Goal: Task Accomplishment & Management: Complete application form

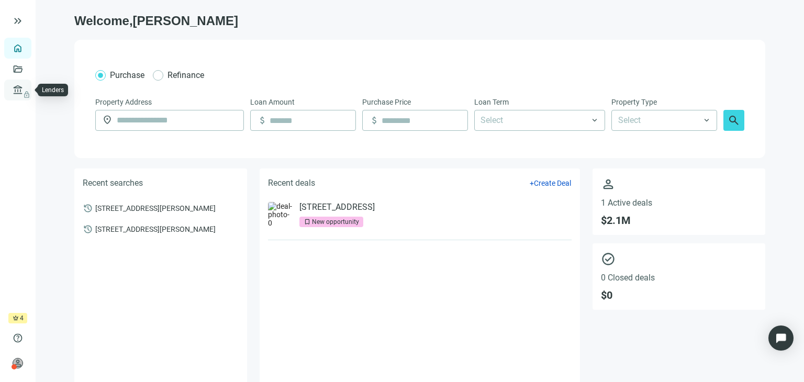
click at [21, 94] on span "lock" at bounding box center [19, 90] width 8 height 8
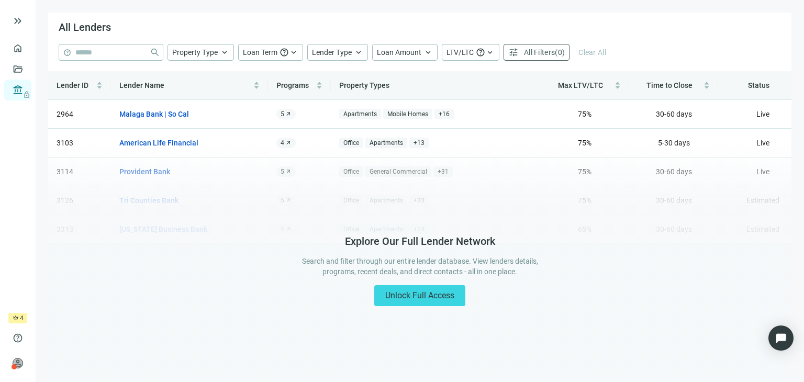
click at [19, 321] on div "crown 4 days left" at bounding box center [17, 318] width 19 height 10
click at [17, 338] on span "help" at bounding box center [18, 338] width 10 height 10
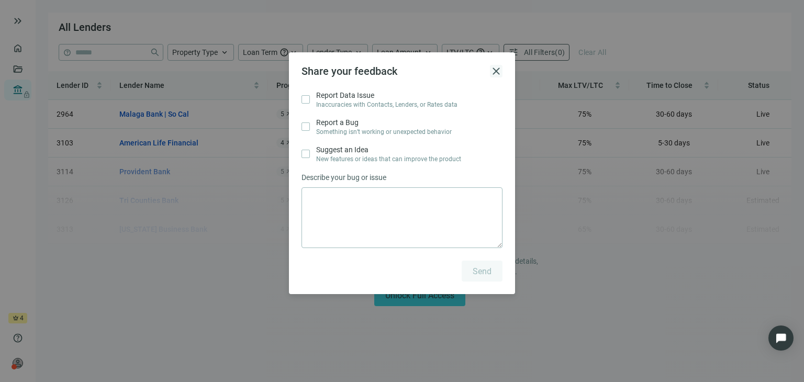
click at [492, 68] on span "close" at bounding box center [496, 71] width 13 height 13
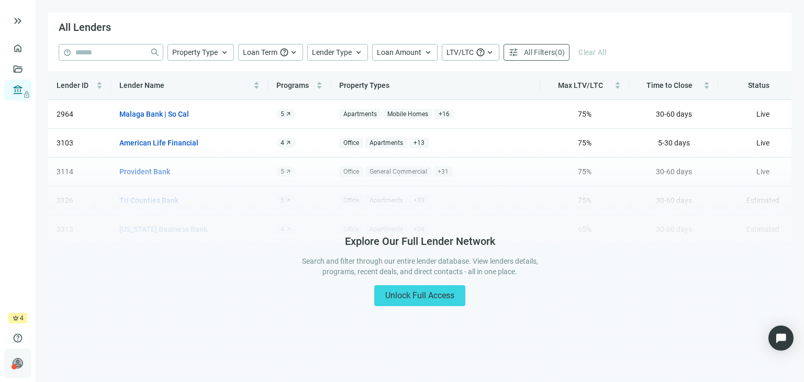
click at [14, 364] on div at bounding box center [14, 366] width 5 height 5
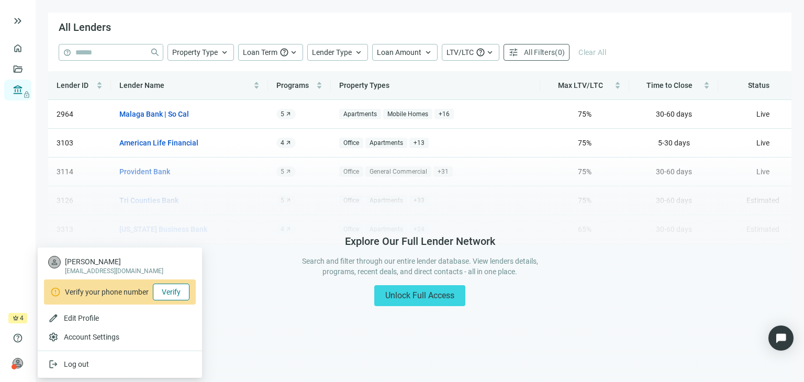
click at [176, 294] on span "Verify" at bounding box center [171, 292] width 19 height 8
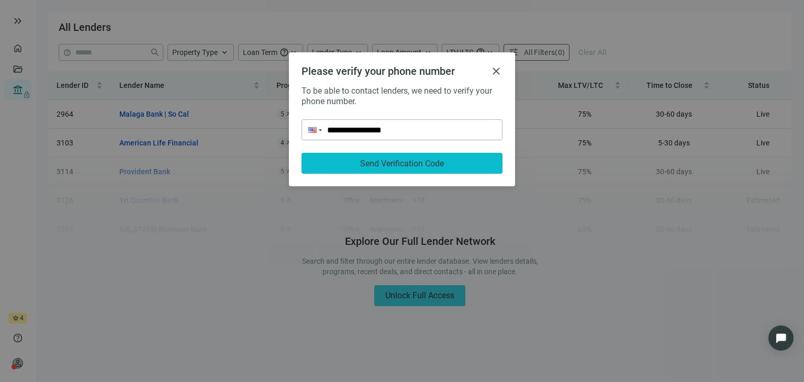
click at [387, 161] on span "Send Verification Code" at bounding box center [402, 164] width 84 height 10
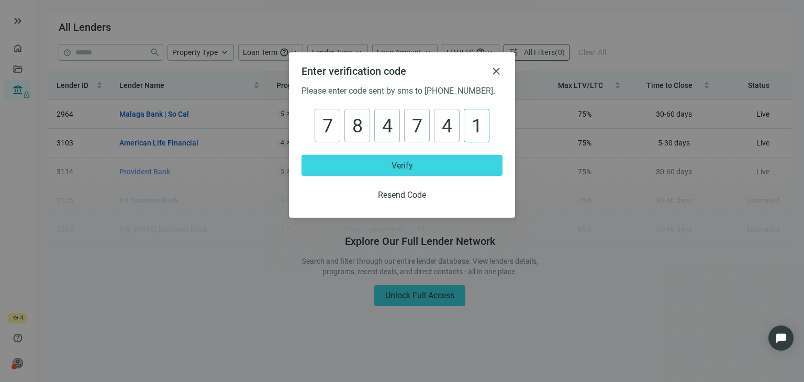
type input "******"
click at [387, 161] on button "Verify" at bounding box center [401, 165] width 201 height 21
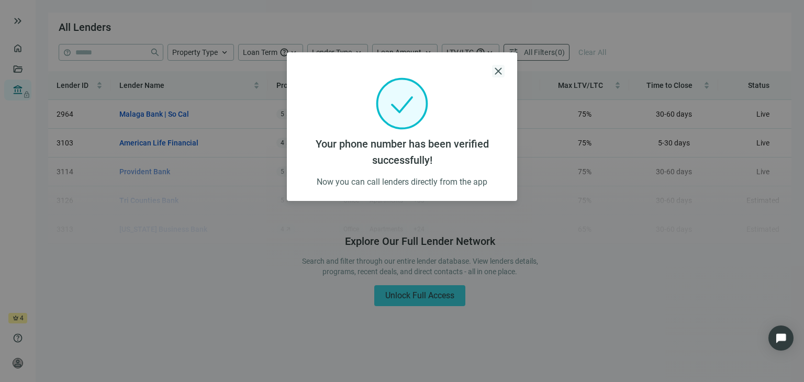
click at [498, 70] on span "close" at bounding box center [498, 71] width 13 height 13
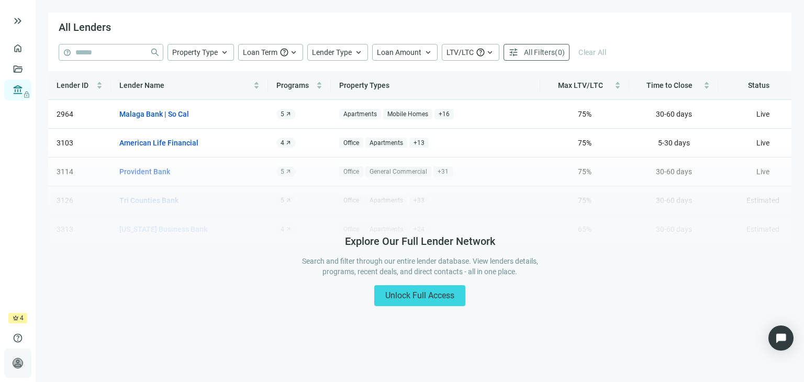
click at [17, 366] on span "person" at bounding box center [18, 363] width 10 height 10
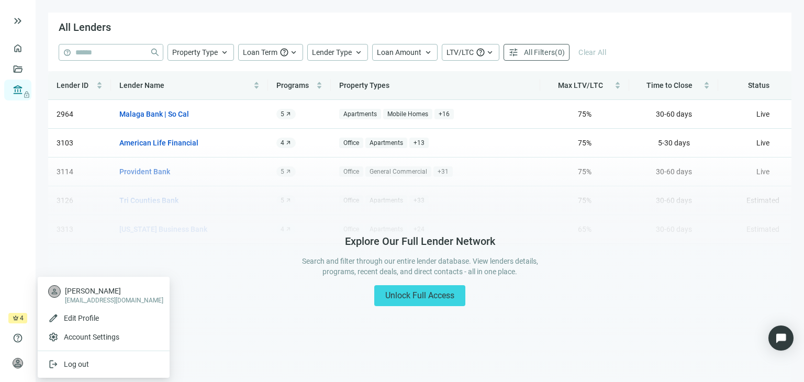
click at [214, 288] on div "Explore Our Full Lender Network Search and filter through our entire lender dat…" at bounding box center [419, 270] width 743 height 254
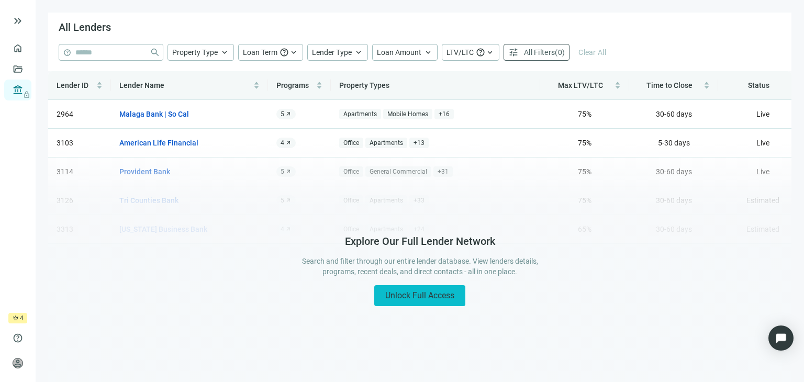
click at [417, 298] on span "Unlock Full Access" at bounding box center [419, 295] width 69 height 10
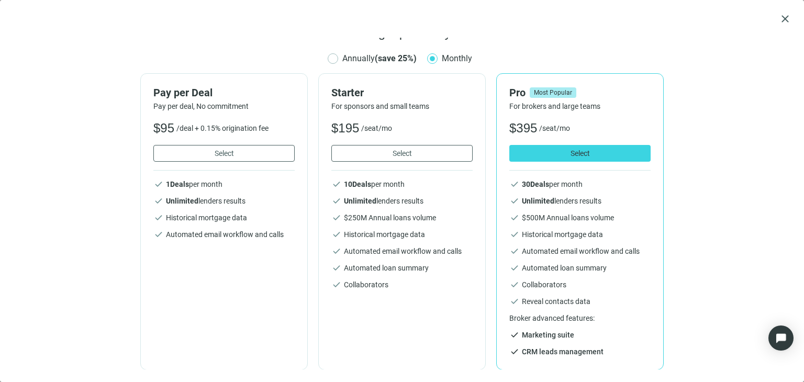
scroll to position [14, 0]
click at [373, 151] on button "Select" at bounding box center [401, 152] width 141 height 17
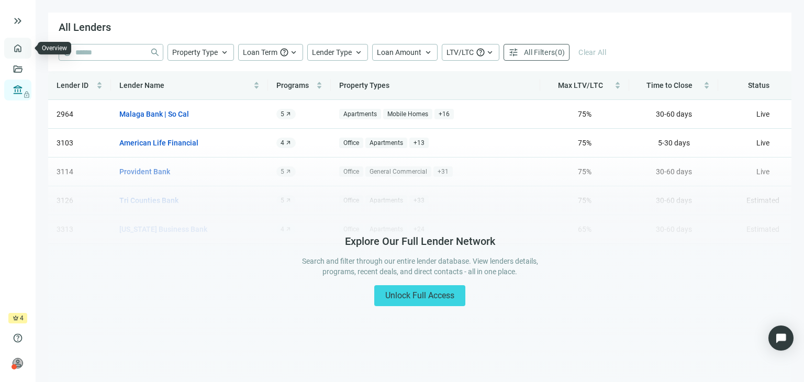
click at [26, 52] on link "Overview" at bounding box center [41, 48] width 31 height 8
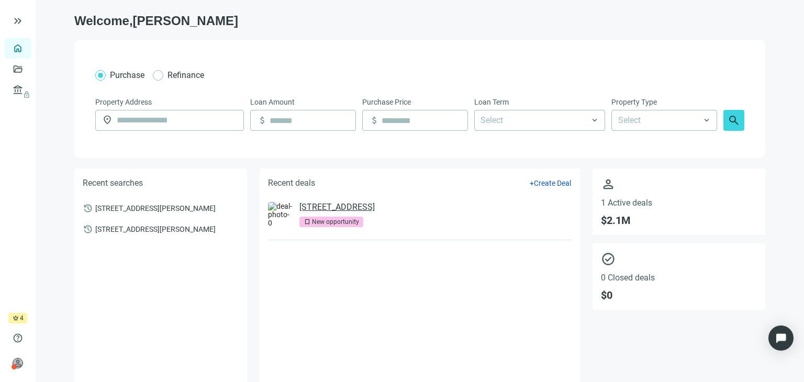
click at [348, 206] on link "[STREET_ADDRESS]" at bounding box center [336, 207] width 75 height 10
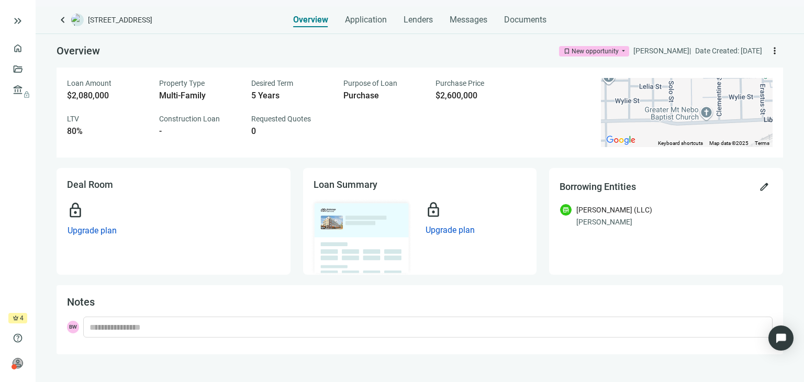
click at [770, 51] on span "more_vert" at bounding box center [774, 51] width 10 height 10
click at [452, 137] on div "Loan Amount $2,080,000 Property Type Multi-Family Desired Term 5 Years Purpose …" at bounding box center [420, 113] width 726 height 90
click at [794, 194] on div "Overview bookmark New opportunity arrow_drop_down [PERSON_NAME] | Date Created:…" at bounding box center [420, 194] width 768 height 320
click at [763, 189] on span "edit" at bounding box center [764, 187] width 10 height 10
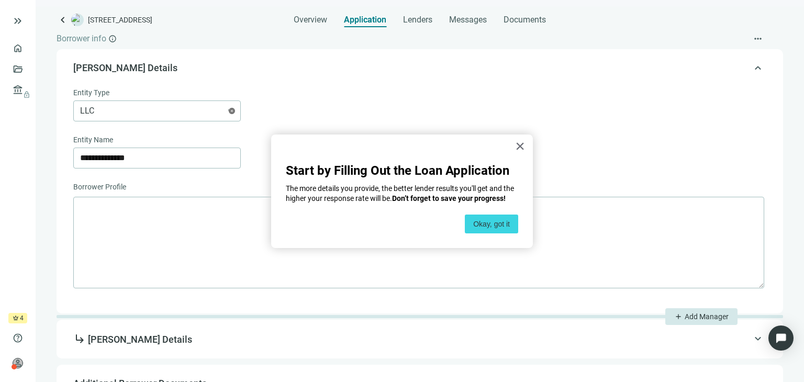
scroll to position [265, 0]
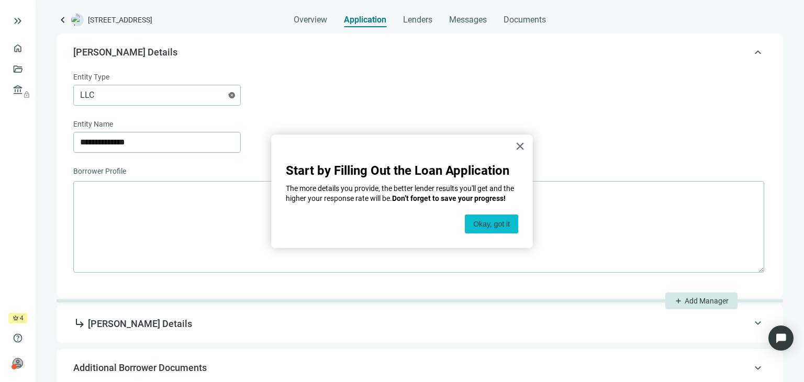
click at [478, 229] on button "Okay, got it" at bounding box center [491, 224] width 53 height 19
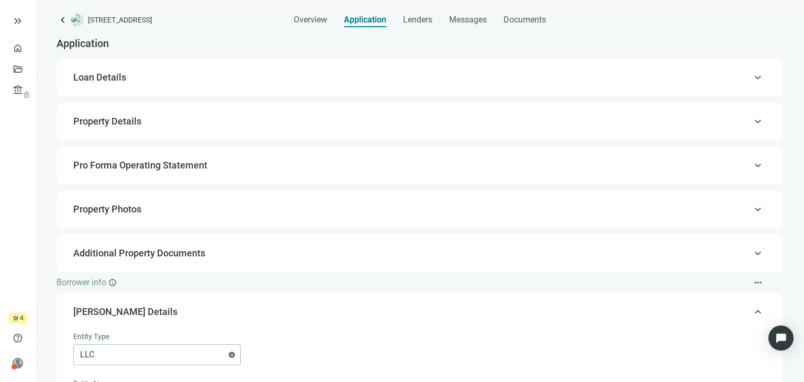
scroll to position [0, 0]
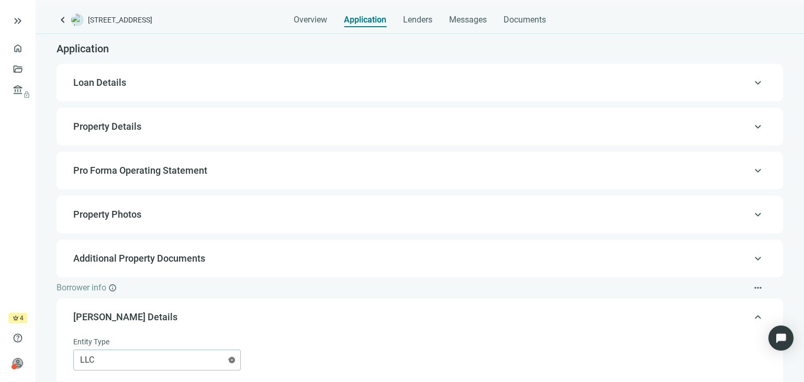
click at [752, 83] on span "keyboard_arrow_up" at bounding box center [758, 83] width 13 height 0
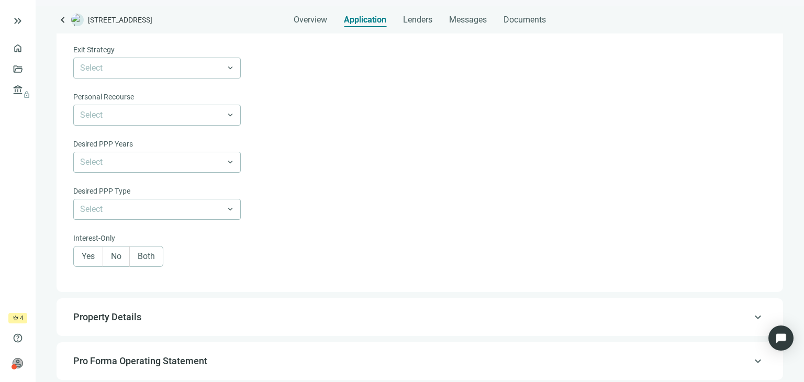
scroll to position [385, 0]
click at [173, 72] on input "search" at bounding box center [152, 66] width 144 height 20
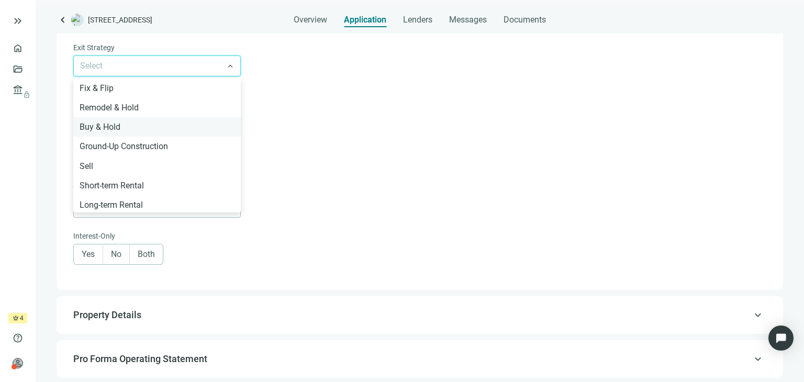
click at [150, 127] on div "Buy & Hold" at bounding box center [157, 126] width 155 height 13
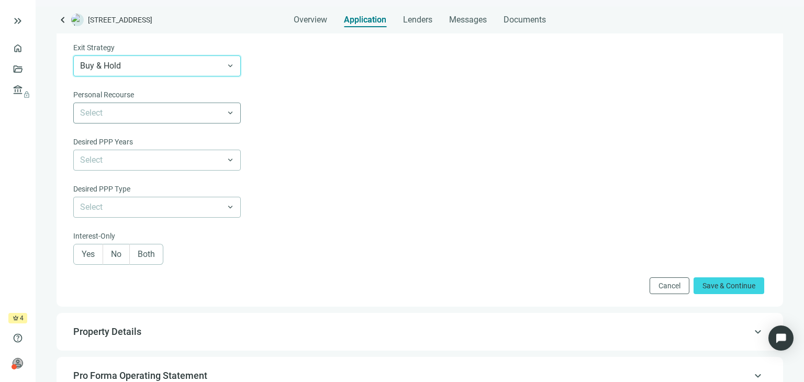
click at [115, 114] on input "search" at bounding box center [152, 113] width 144 height 20
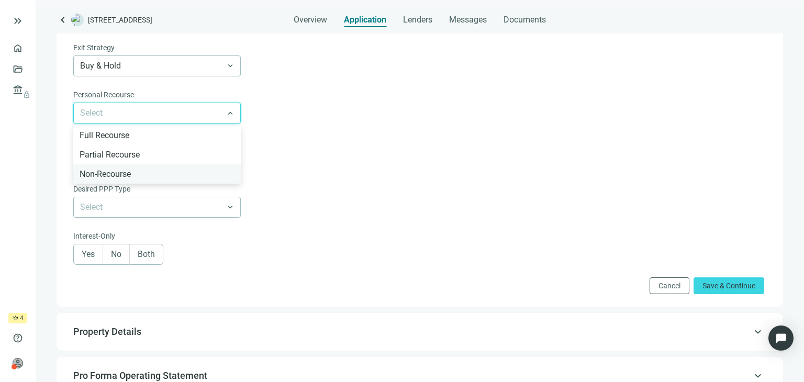
click at [110, 178] on div "Non-Recourse" at bounding box center [157, 173] width 155 height 13
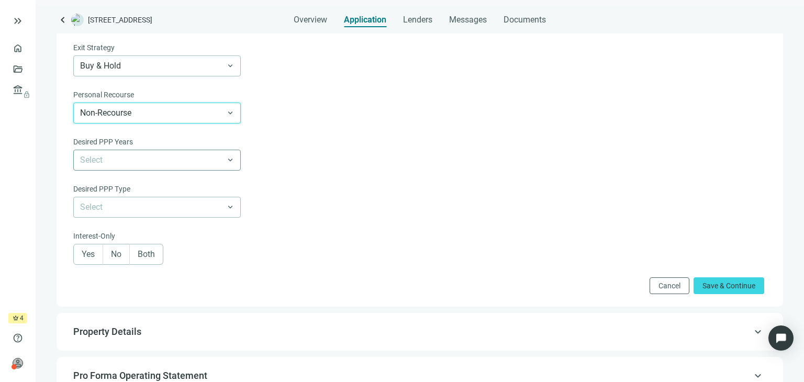
click at [114, 158] on input "search" at bounding box center [152, 160] width 144 height 20
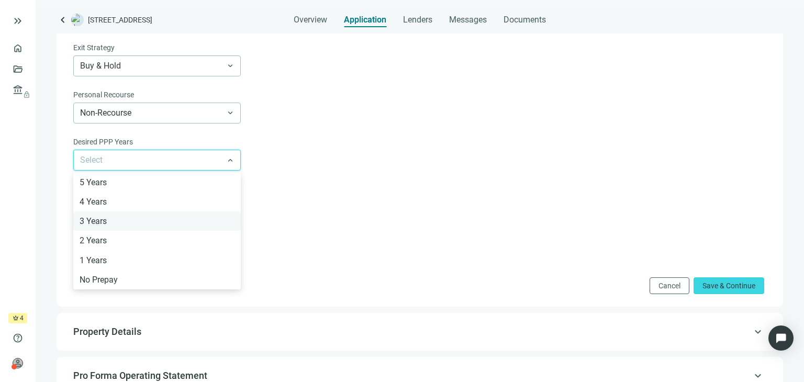
click at [129, 219] on div "3 Years" at bounding box center [157, 221] width 155 height 13
click at [124, 208] on input "search" at bounding box center [152, 207] width 144 height 20
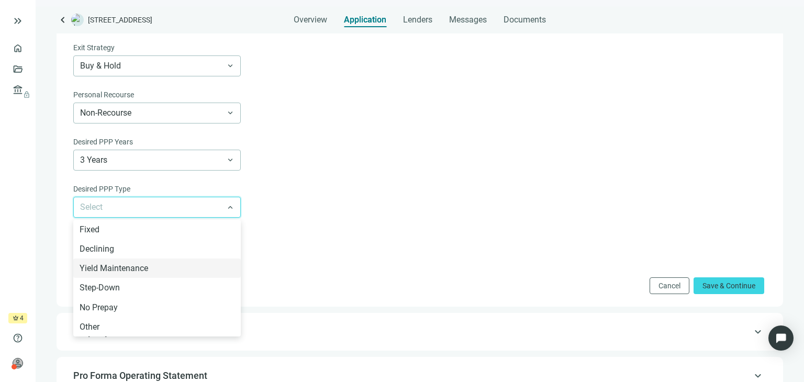
click at [289, 236] on form "Loan Term* 5 Years keyboard_arrow_down Purpose of Loan* Purchase Refinance Purc…" at bounding box center [418, 5] width 691 height 578
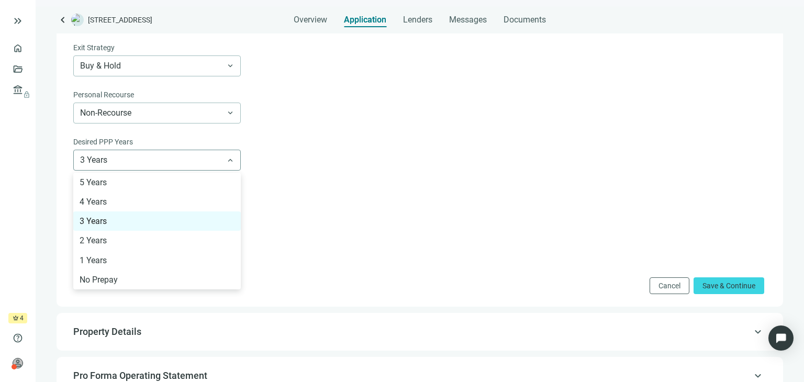
click at [182, 162] on span "3 Years" at bounding box center [157, 160] width 154 height 20
click at [149, 226] on div "3 Years" at bounding box center [157, 221] width 155 height 13
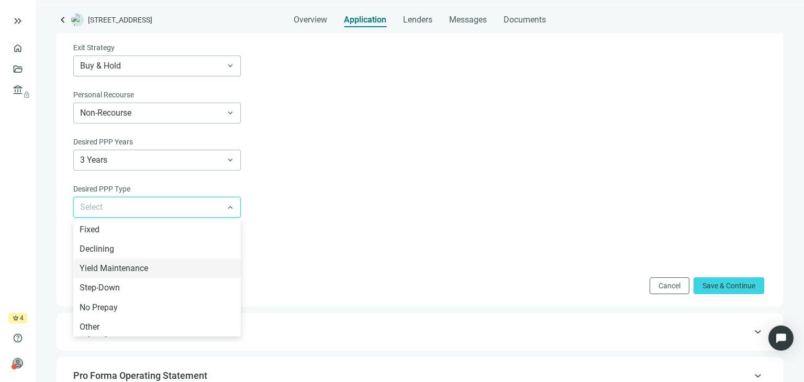
click at [148, 214] on input "search" at bounding box center [152, 207] width 144 height 20
click at [131, 278] on div "Yield Maintenance" at bounding box center [156, 268] width 167 height 19
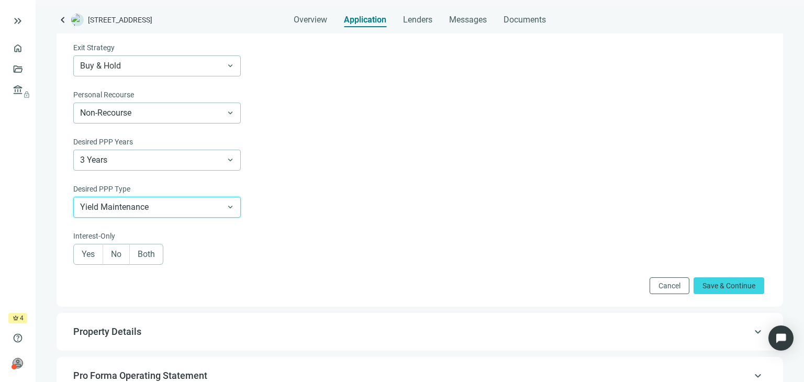
click at [144, 259] on span "Both" at bounding box center [146, 254] width 17 height 10
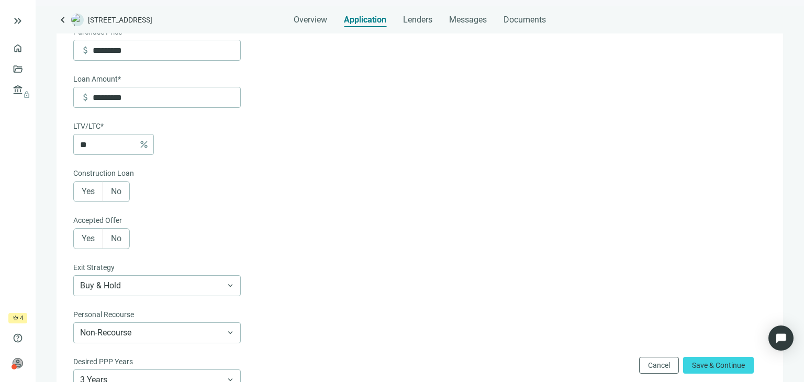
scroll to position [147, 0]
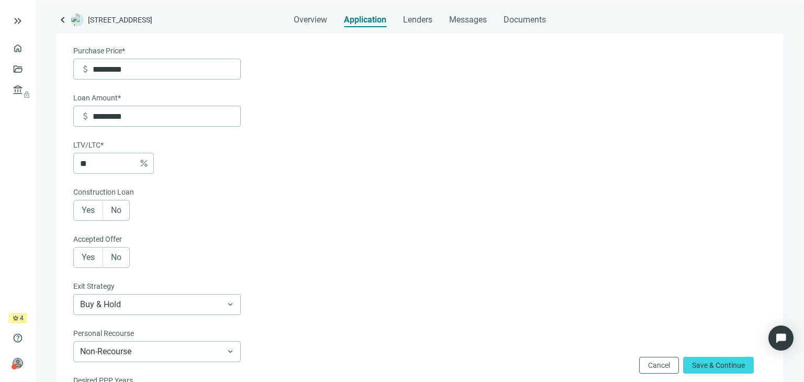
click at [120, 210] on span "No" at bounding box center [116, 210] width 10 height 10
click at [92, 210] on span "Yes" at bounding box center [88, 210] width 13 height 10
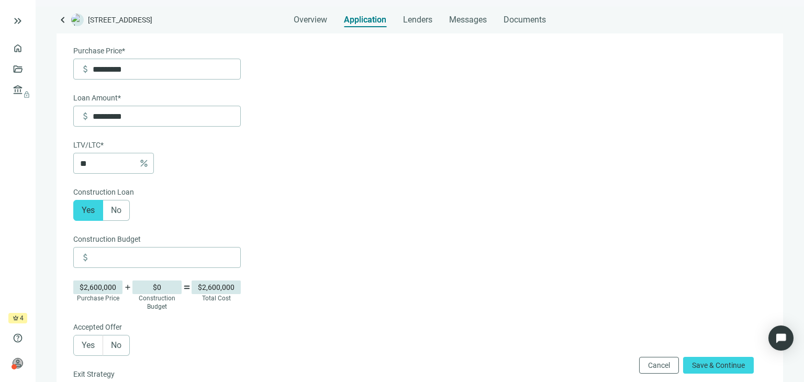
click at [117, 209] on span "No" at bounding box center [116, 210] width 10 height 10
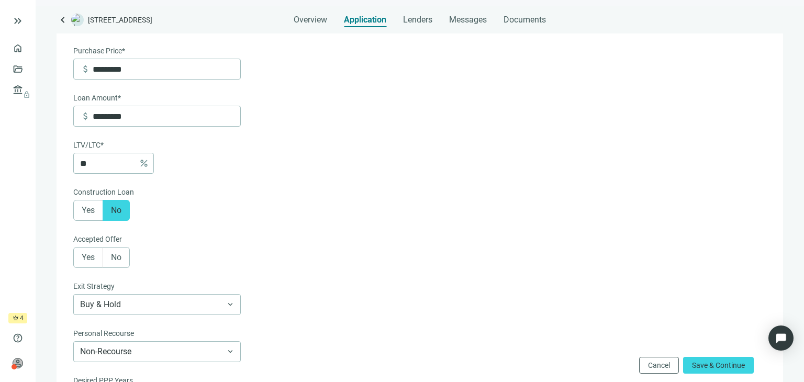
click at [86, 258] on span "Yes" at bounding box center [88, 257] width 13 height 10
click at [226, 308] on div "calendar_today" at bounding box center [157, 305] width 154 height 20
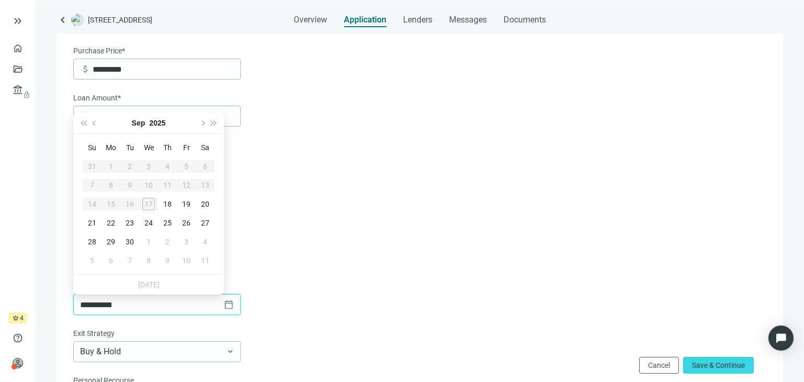
type input "**********"
click at [202, 123] on span "Next month (PageDown)" at bounding box center [201, 122] width 5 height 5
click at [189, 139] on th "Fr" at bounding box center [186, 147] width 19 height 19
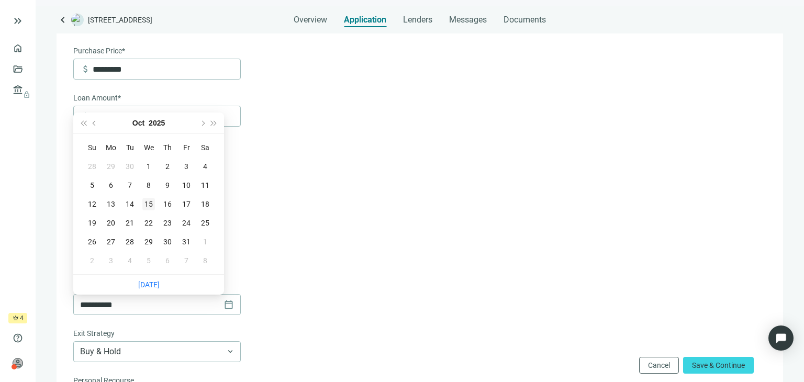
type input "**********"
click at [147, 205] on div "15" at bounding box center [148, 204] width 13 height 13
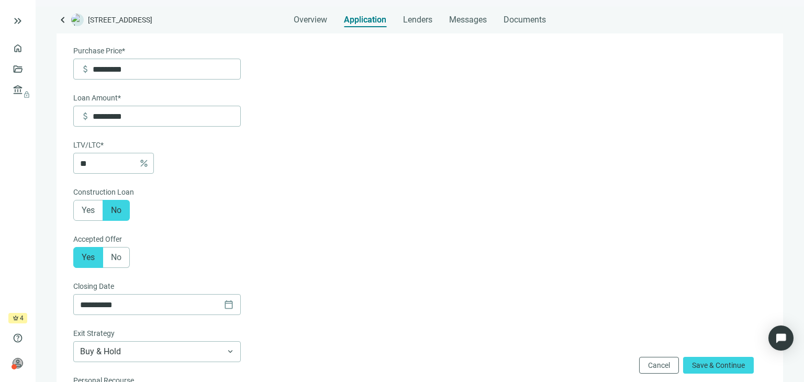
click at [249, 176] on form "**********" at bounding box center [418, 267] width 691 height 625
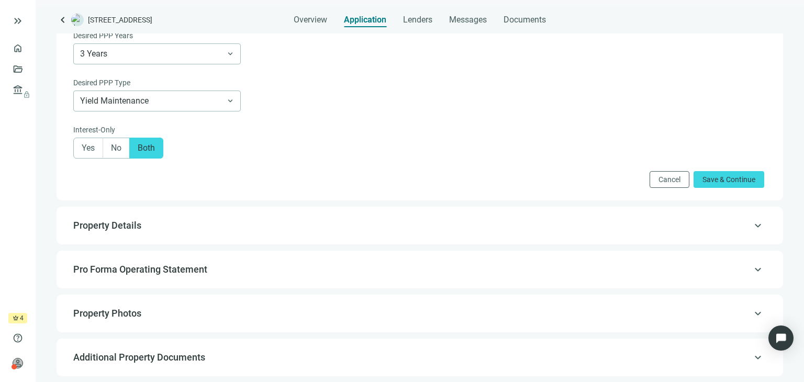
scroll to position [544, 0]
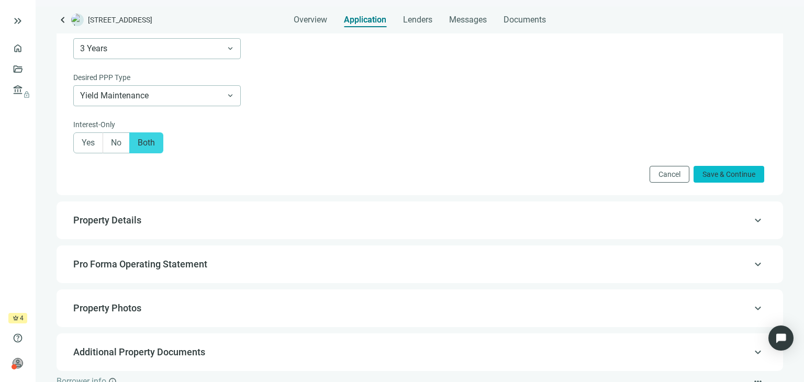
click at [705, 176] on span "Save & Continue" at bounding box center [728, 174] width 53 height 8
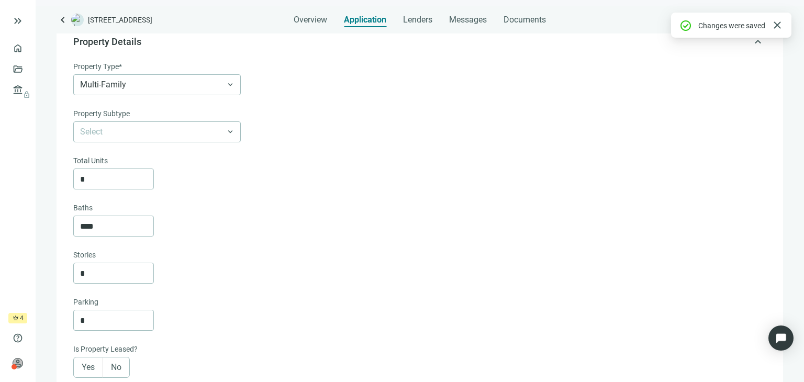
scroll to position [74, 0]
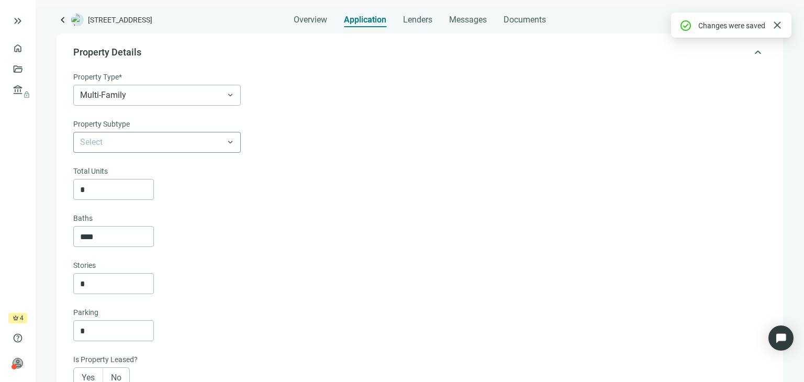
click at [173, 141] on input "search" at bounding box center [152, 142] width 144 height 20
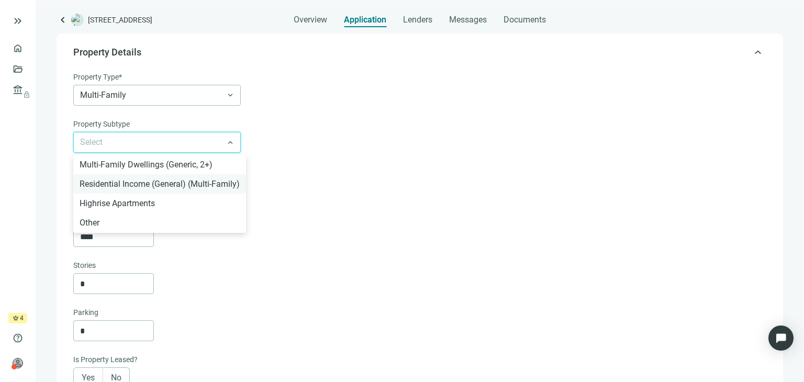
click at [153, 187] on div "Residential Income (General) (Multi-Family)" at bounding box center [160, 183] width 160 height 13
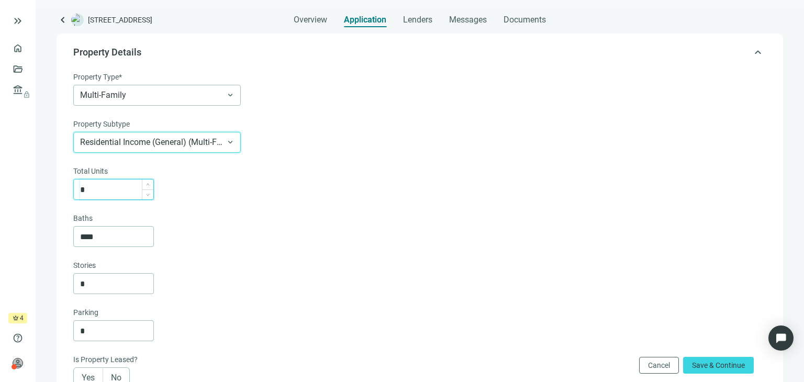
click at [111, 193] on input "*" at bounding box center [116, 190] width 73 height 20
type input "**"
click at [221, 255] on div "Total Units ** Baths **** Stories *" at bounding box center [418, 229] width 691 height 129
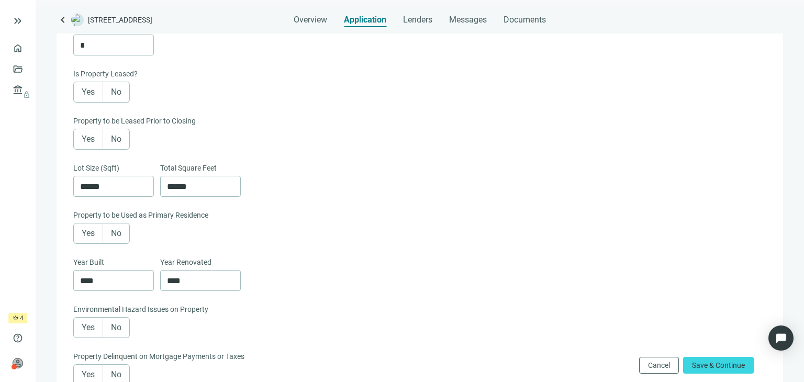
scroll to position [362, 0]
click at [93, 93] on span "Yes" at bounding box center [88, 90] width 13 height 10
click at [84, 136] on span "Yes" at bounding box center [88, 137] width 13 height 10
click at [117, 234] on span "No" at bounding box center [116, 232] width 10 height 10
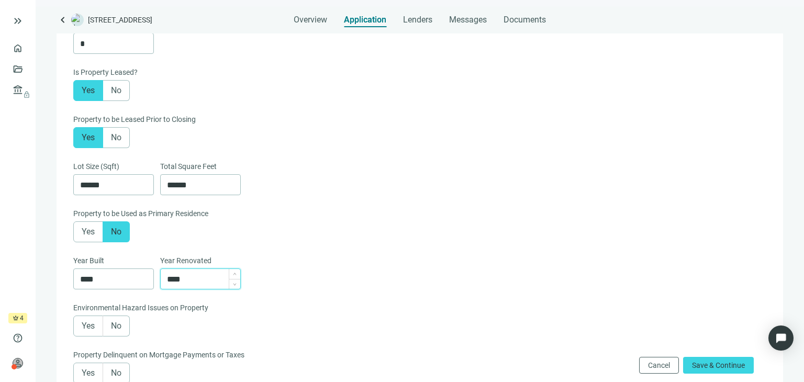
click at [207, 279] on input "****" at bounding box center [203, 279] width 73 height 20
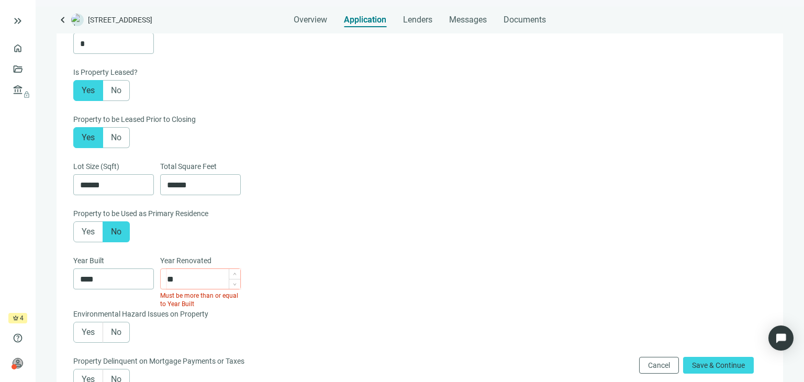
type input "*"
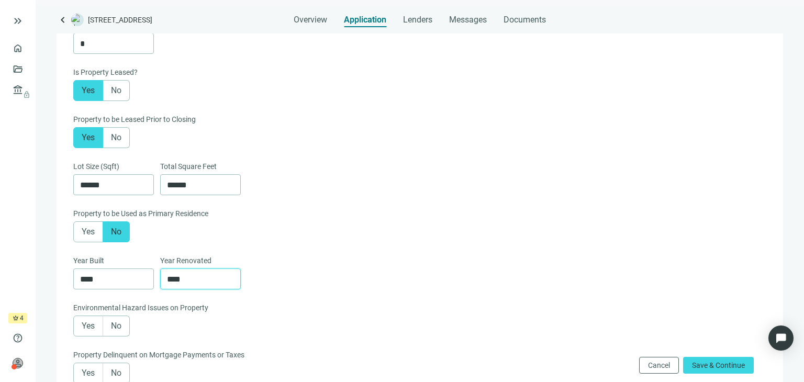
type input "****"
click at [274, 311] on div "Environmental Hazard Issues on Property" at bounding box center [418, 309] width 691 height 14
click at [125, 328] on label "No" at bounding box center [116, 326] width 27 height 21
click at [125, 373] on label "No" at bounding box center [116, 373] width 27 height 21
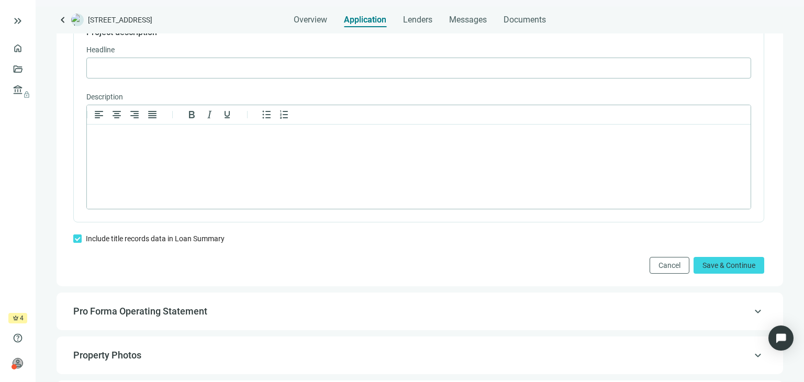
scroll to position [750, 0]
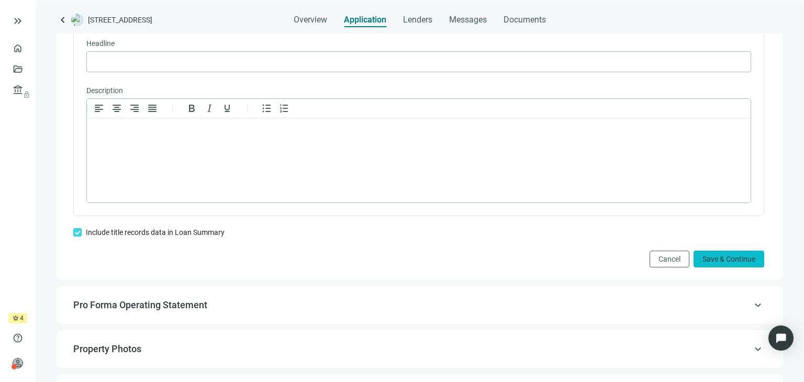
click at [710, 255] on button "Save & Continue" at bounding box center [728, 259] width 71 height 17
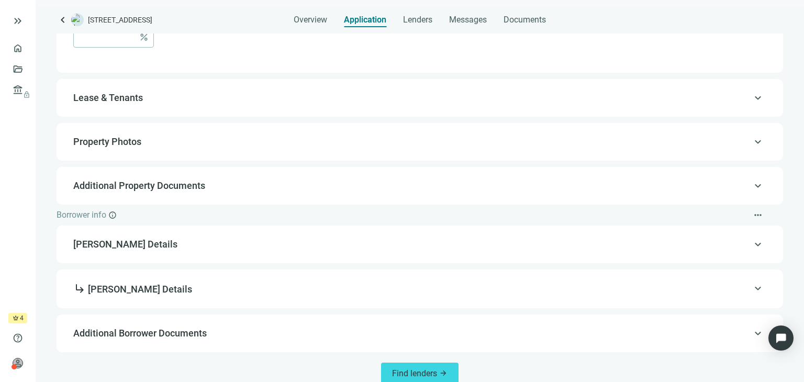
scroll to position [768, 0]
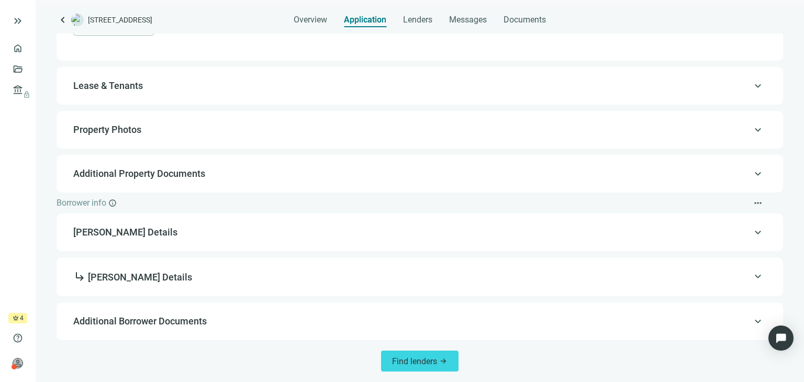
click at [330, 239] on div "keyboard_arrow_up [PERSON_NAME] Details" at bounding box center [420, 232] width 706 height 25
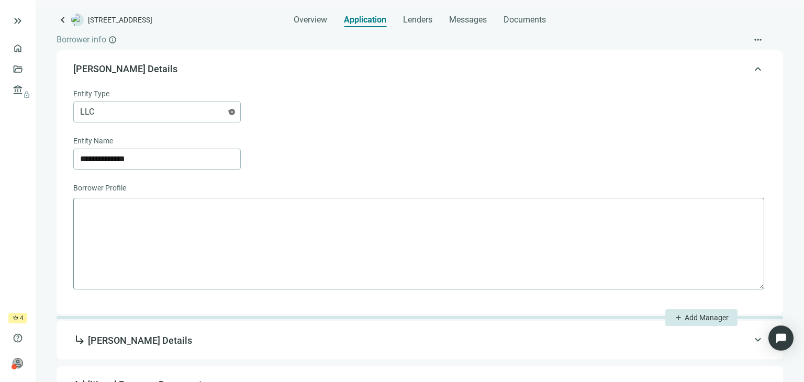
scroll to position [309, 0]
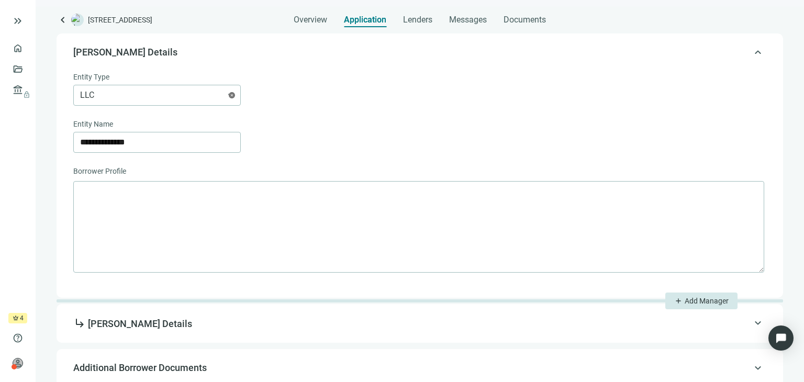
click at [289, 328] on span "subdirectory_arrow_right [PERSON_NAME] Details" at bounding box center [418, 324] width 691 height 14
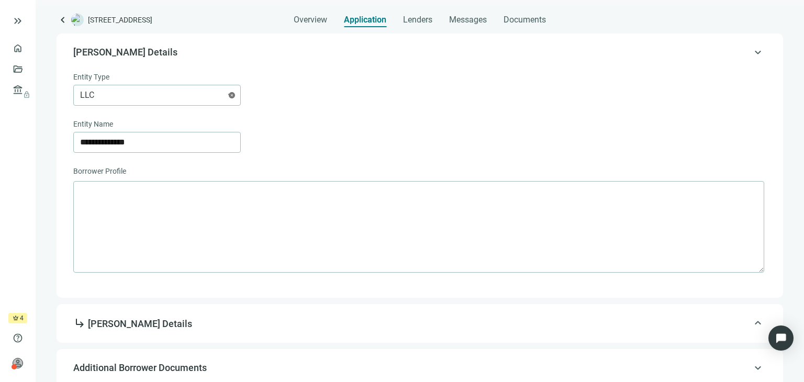
type input "**********"
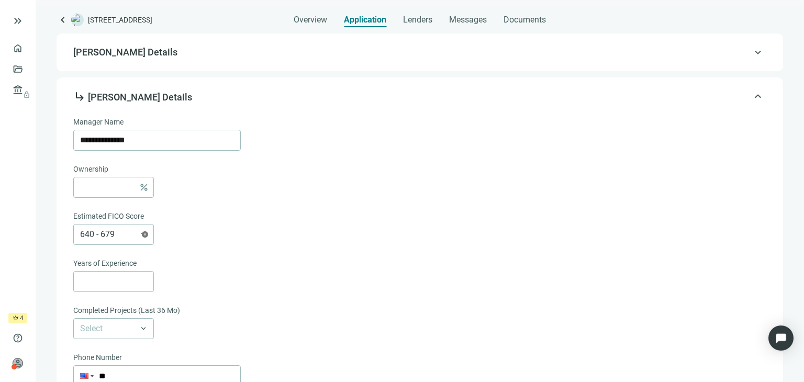
scroll to position [353, 0]
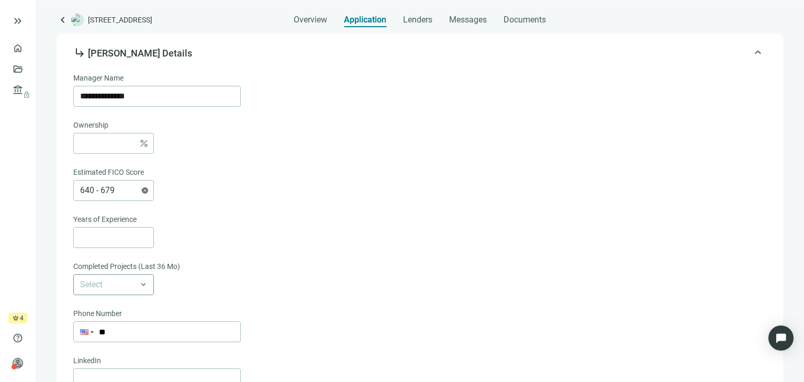
click at [105, 285] on input "search" at bounding box center [109, 285] width 58 height 20
click at [106, 303] on div "1 - 3" at bounding box center [114, 306] width 68 height 13
click at [296, 261] on div "Completed Projects (Last 36 Mo)" at bounding box center [418, 268] width 691 height 14
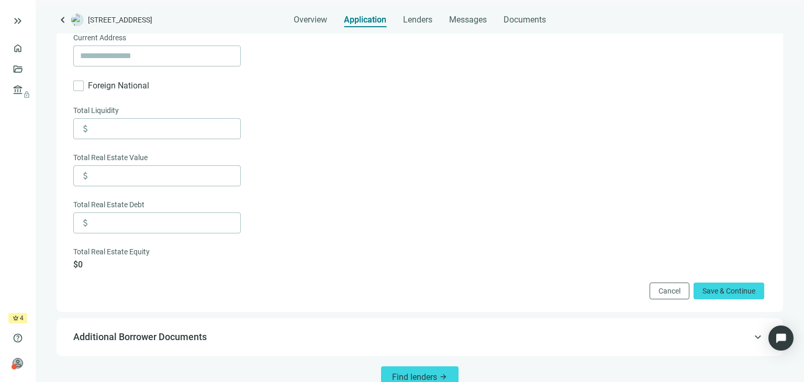
scroll to position [739, 0]
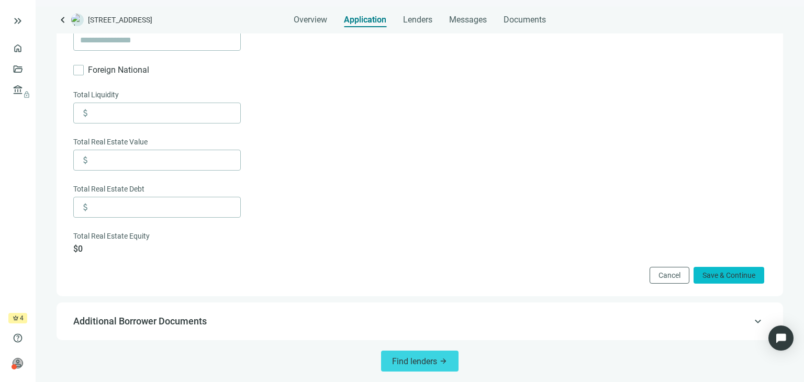
click at [710, 273] on span "Save & Continue" at bounding box center [728, 275] width 53 height 8
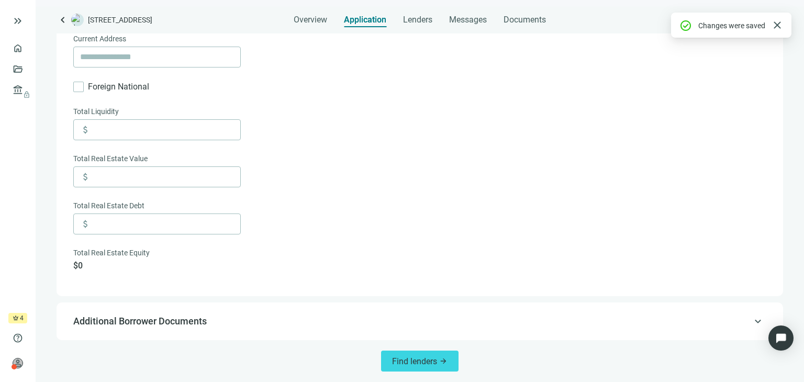
click at [687, 318] on span "Additional Borrower Documents" at bounding box center [418, 321] width 691 height 13
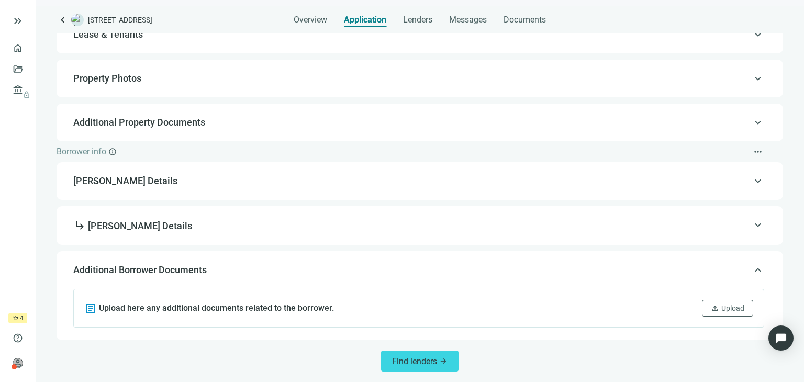
scroll to position [180, 0]
click at [427, 359] on span "Find lenders" at bounding box center [414, 361] width 45 height 10
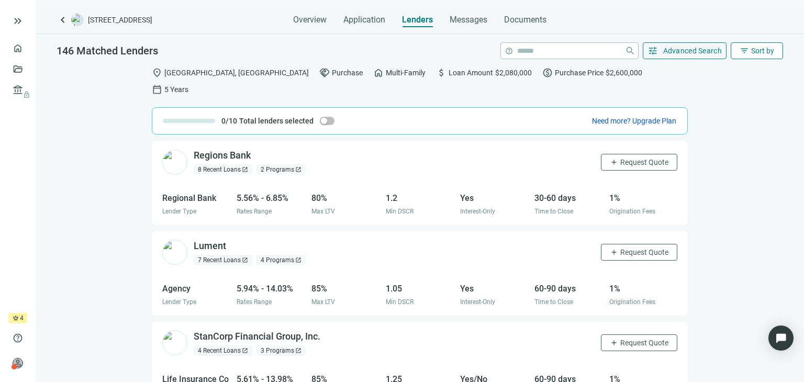
click at [744, 54] on span "filter_list" at bounding box center [744, 50] width 9 height 9
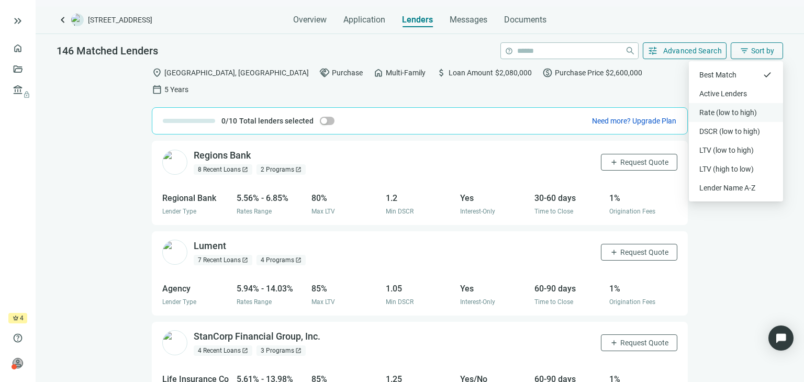
click at [762, 111] on div "Rate (low to high)" at bounding box center [735, 112] width 73 height 10
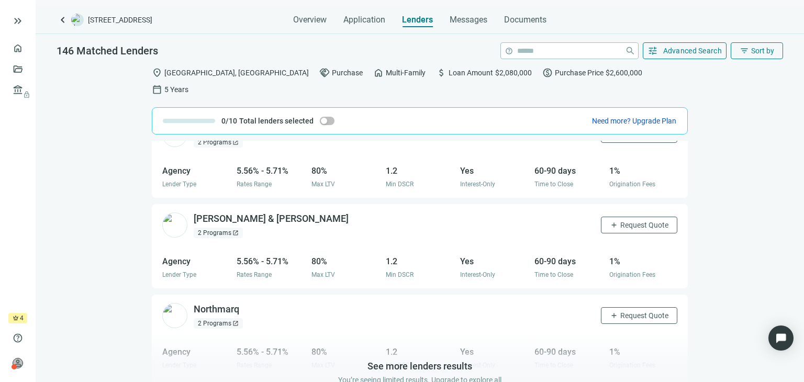
scroll to position [1135, 0]
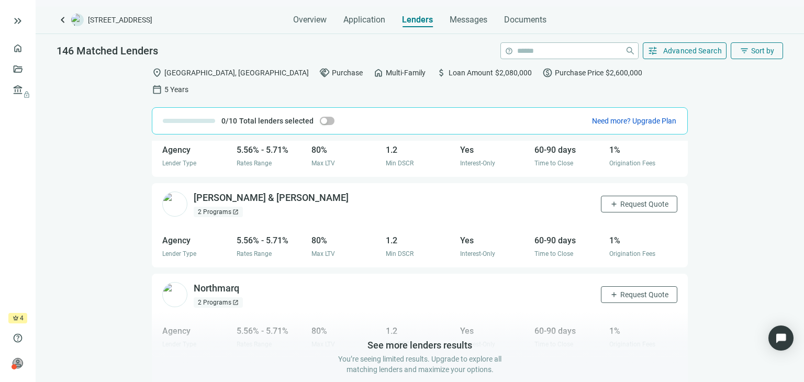
click at [759, 364] on div "Greystone | Greystone Monticello, LLC. open_in_new 3 Programs open_in_new add R…" at bounding box center [420, 270] width 768 height 258
click at [759, 50] on span "Sort by" at bounding box center [762, 51] width 23 height 8
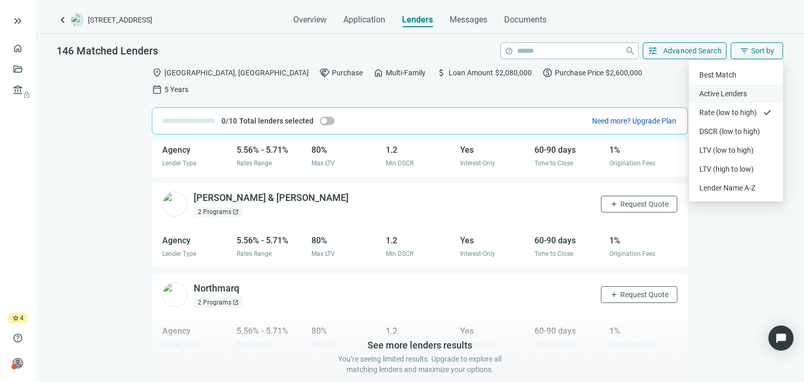
click at [729, 92] on div "Active Lenders" at bounding box center [735, 93] width 73 height 10
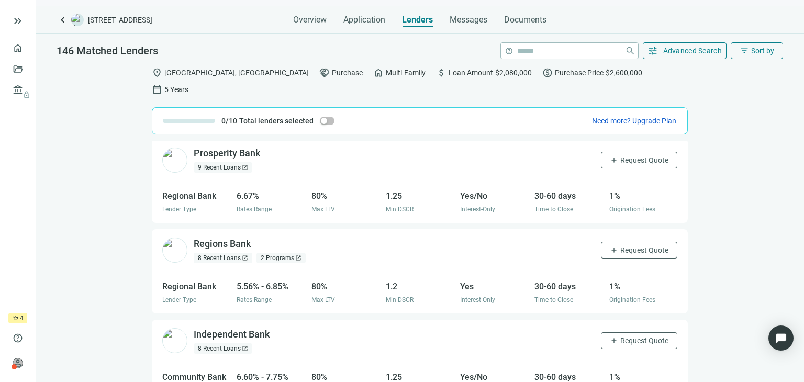
scroll to position [0, 0]
click at [242, 166] on span "open_in_new" at bounding box center [245, 169] width 6 height 6
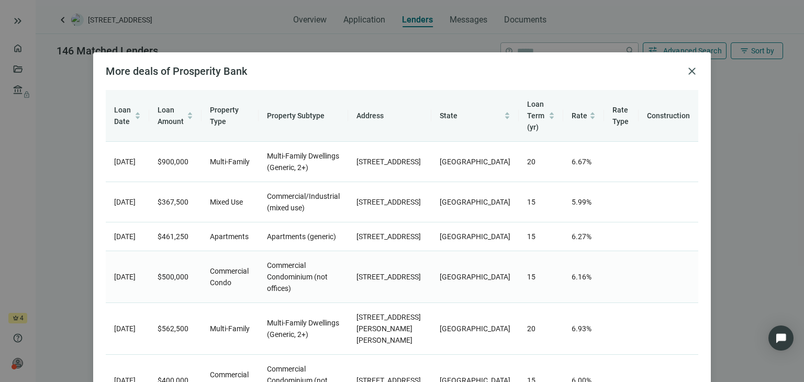
click at [132, 292] on td "[DATE]" at bounding box center [127, 277] width 43 height 52
click at [70, 216] on div "More deals of Prosperity Bank close Loan Date Loan Amount Property Type Propert…" at bounding box center [402, 191] width 804 height 382
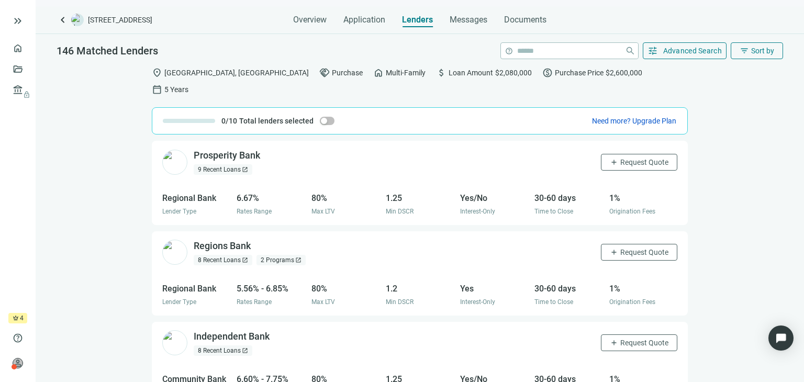
click at [207, 255] on div "8 Recent Loans open_in_new" at bounding box center [223, 260] width 59 height 10
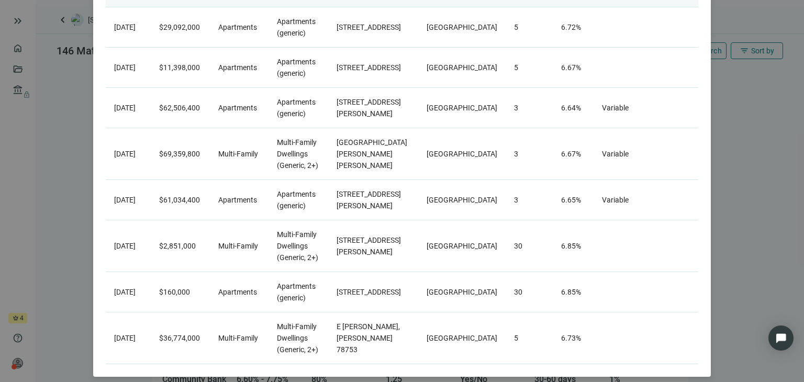
scroll to position [153, 0]
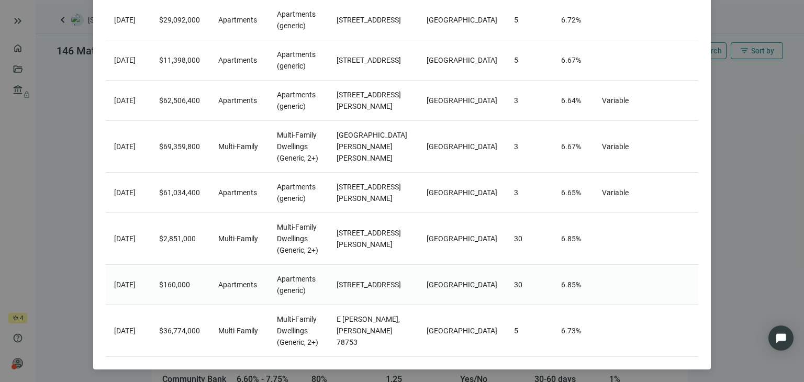
click at [193, 297] on td "$160,000" at bounding box center [181, 285] width 60 height 40
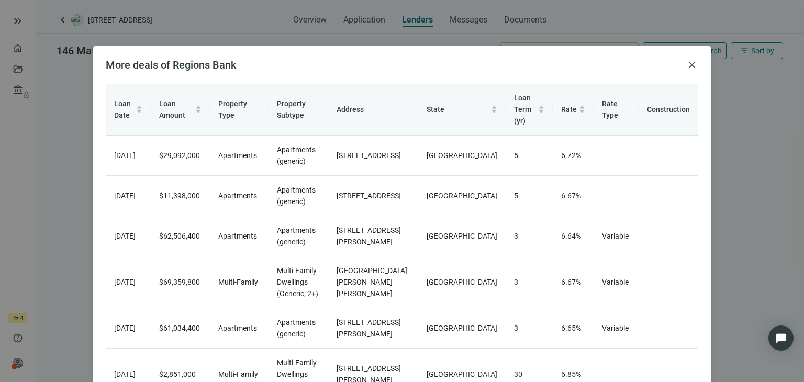
scroll to position [0, 0]
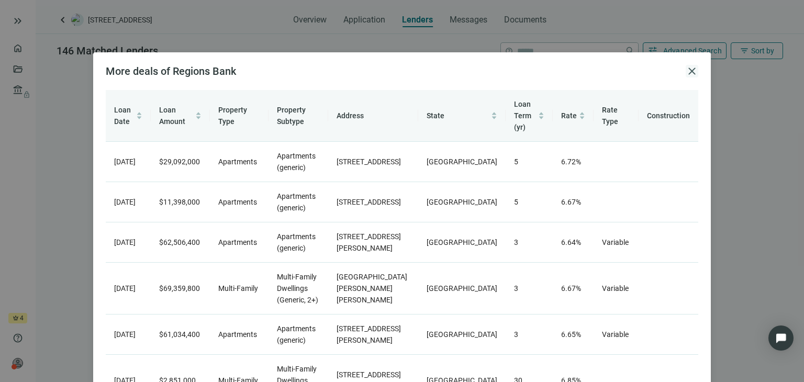
click at [690, 66] on span "close" at bounding box center [692, 71] width 13 height 13
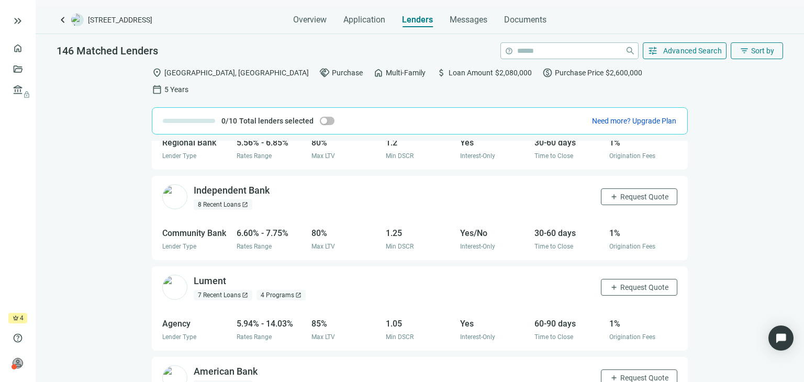
scroll to position [154, 0]
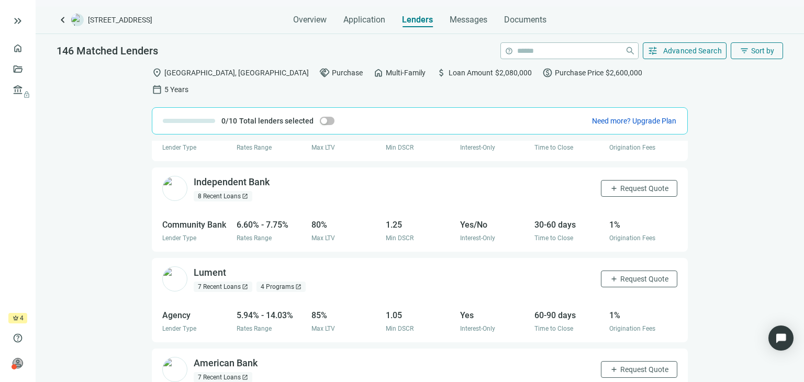
click at [218, 191] on div "8 Recent Loans open_in_new" at bounding box center [223, 196] width 59 height 10
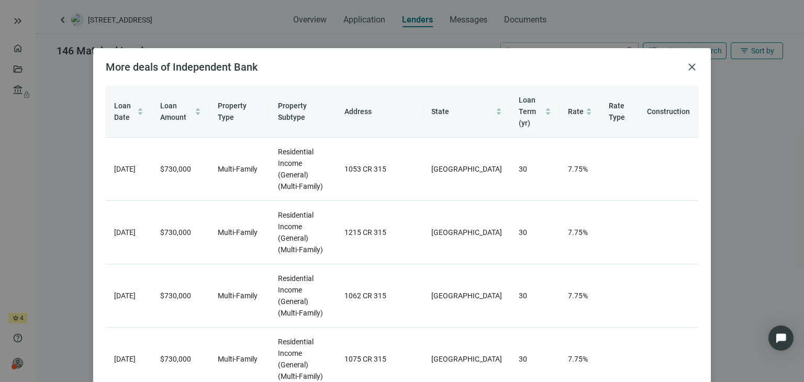
scroll to position [0, 0]
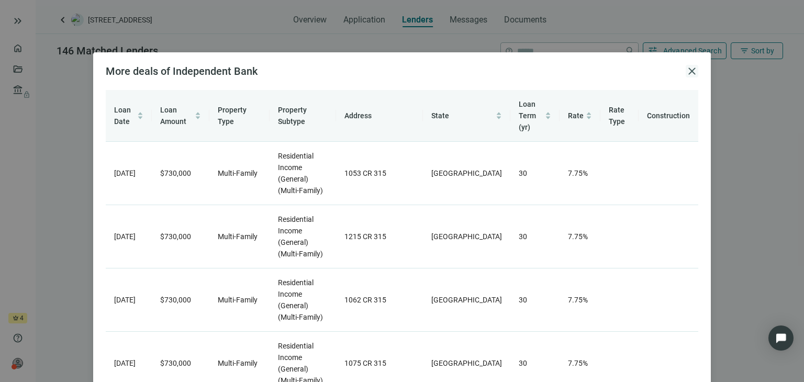
click at [689, 69] on span "close" at bounding box center [692, 71] width 13 height 13
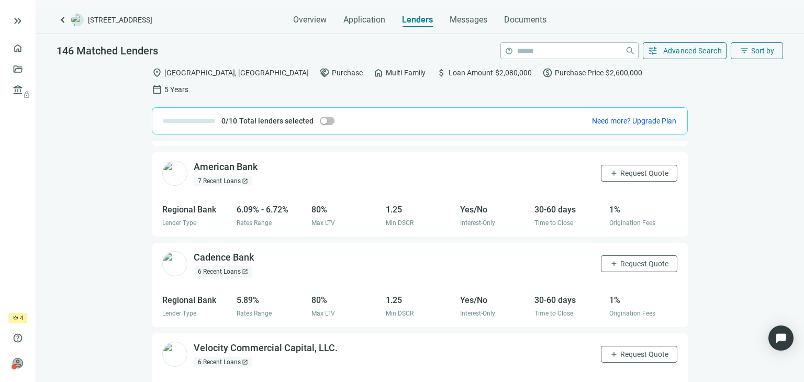
scroll to position [351, 0]
click at [223, 266] on div "6 Recent Loans open_in_new" at bounding box center [223, 271] width 59 height 10
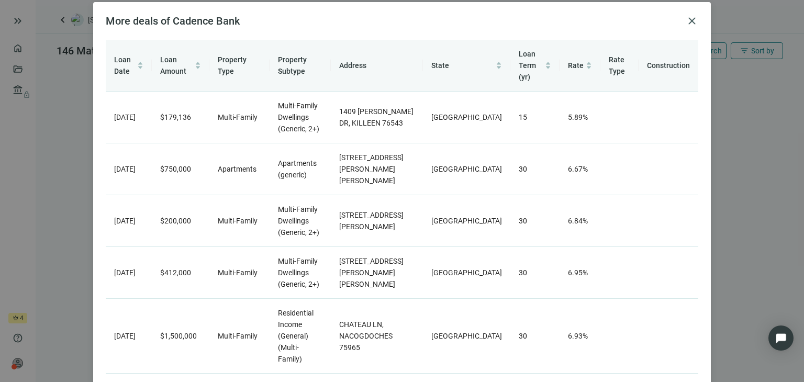
scroll to position [0, 0]
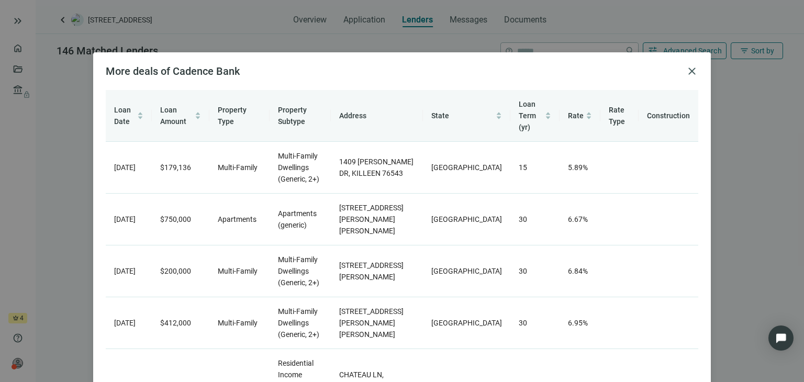
click at [73, 156] on div "More deals of Cadence Bank close Loan Date Loan Amount Property Type Property S…" at bounding box center [402, 191] width 804 height 382
